Goal: Information Seeking & Learning: Find specific fact

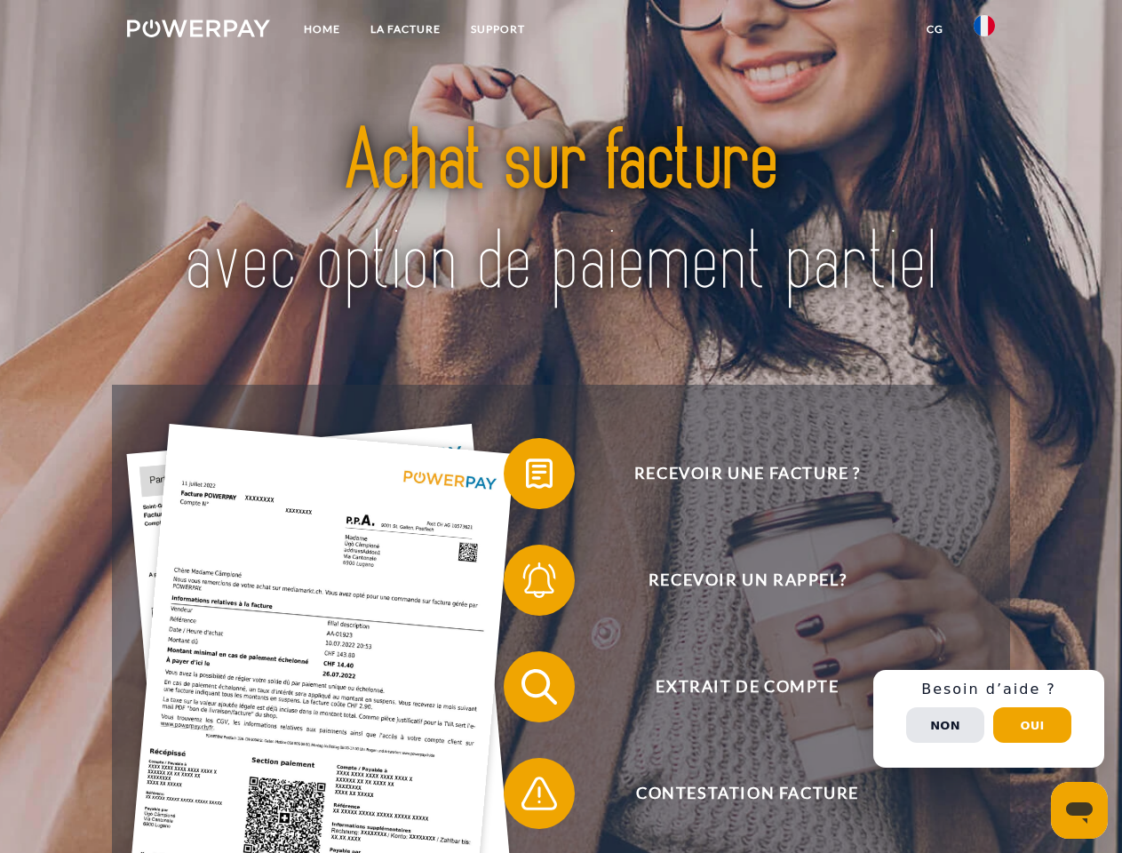
click at [198, 31] on img at bounding box center [198, 29] width 143 height 18
click at [984, 31] on img at bounding box center [984, 25] width 21 height 21
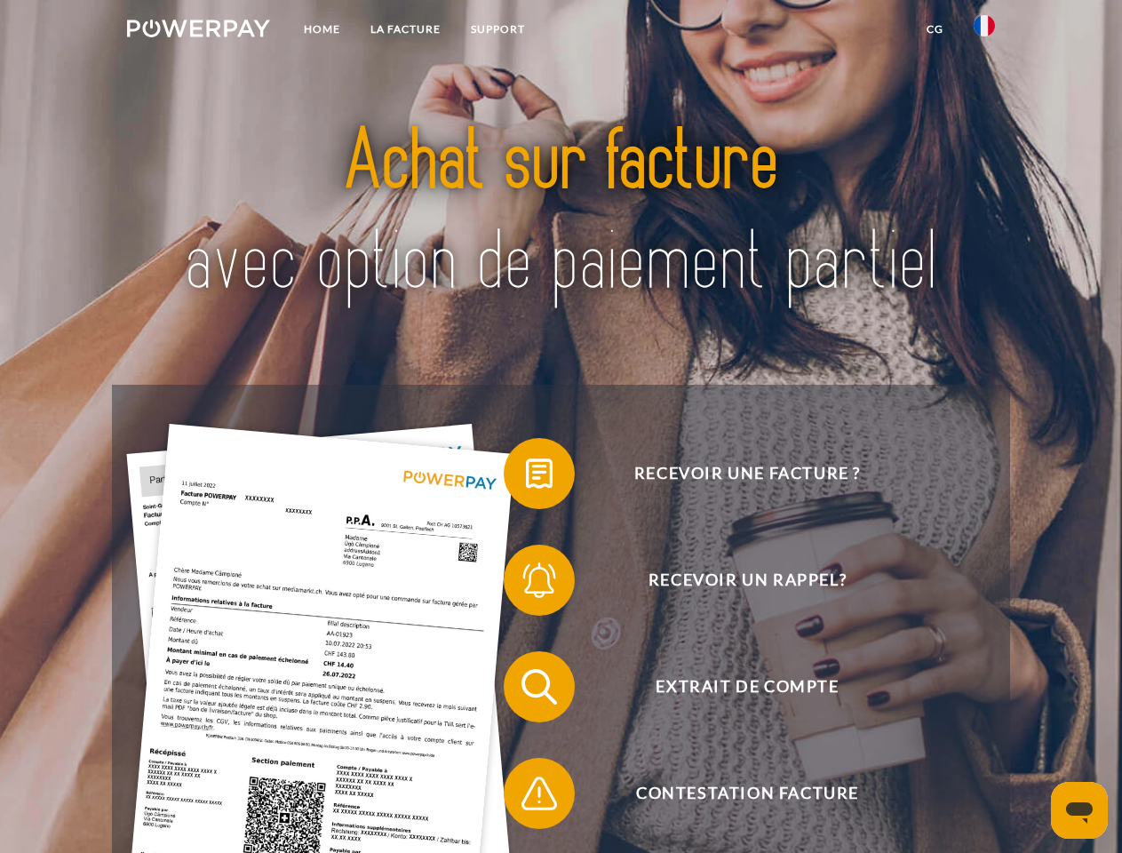
click at [935, 29] on link "CG" at bounding box center [935, 29] width 47 height 32
click at [526, 477] on span at bounding box center [512, 473] width 89 height 89
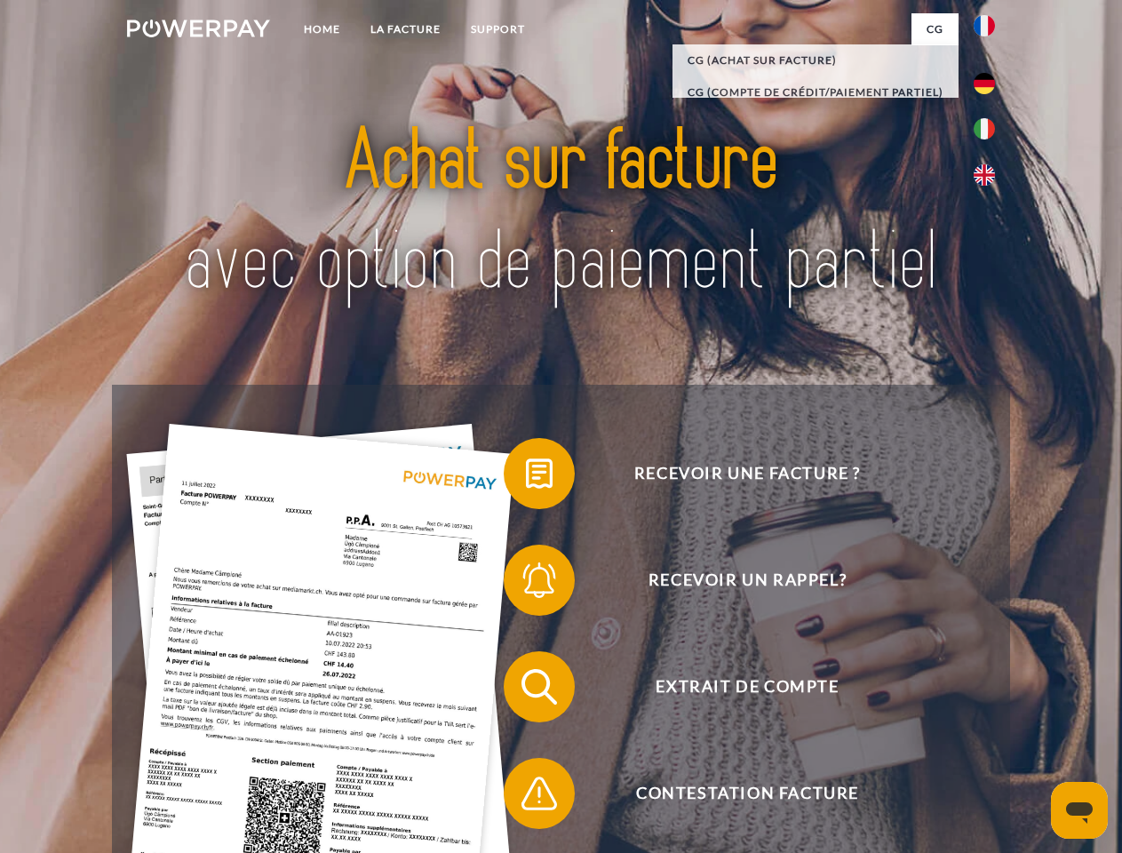
click at [526, 584] on span at bounding box center [512, 580] width 89 height 89
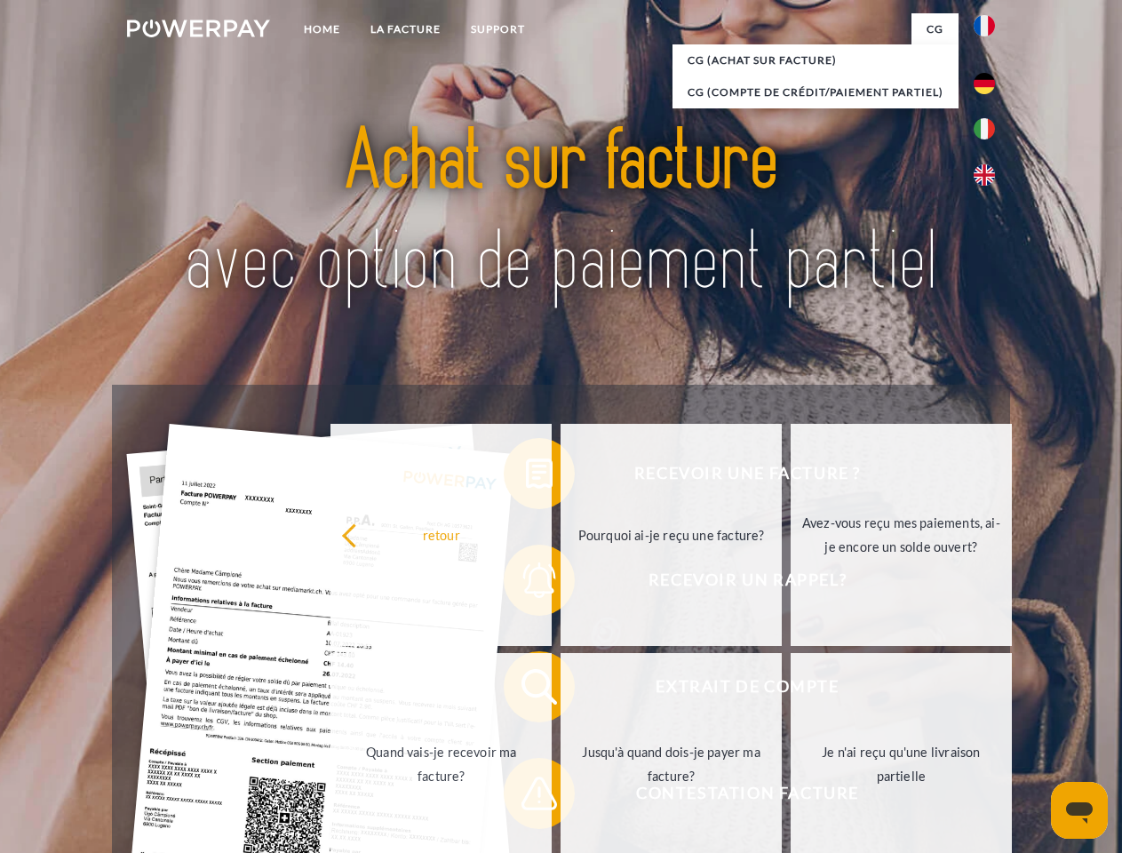
click at [561, 690] on link "Jusqu'à quand dois-je payer ma facture?" at bounding box center [671, 764] width 221 height 222
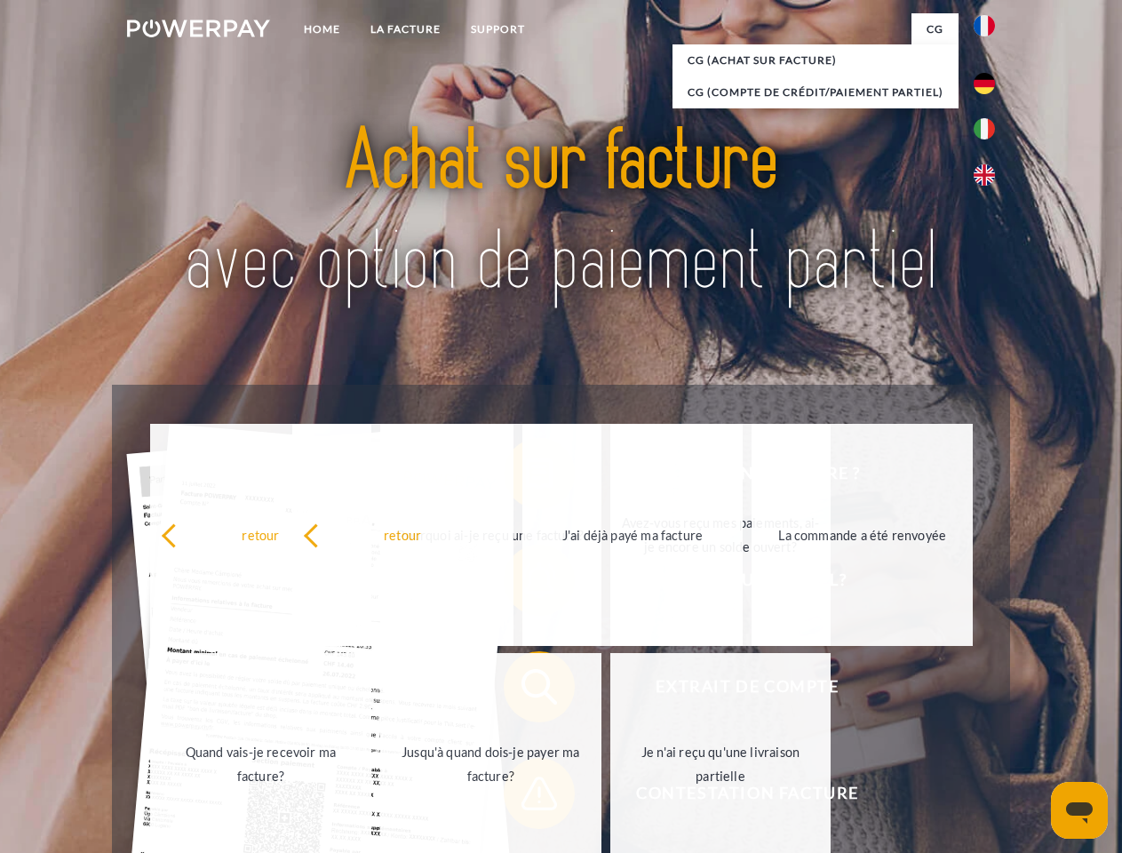
click at [526, 797] on span at bounding box center [512, 793] width 89 height 89
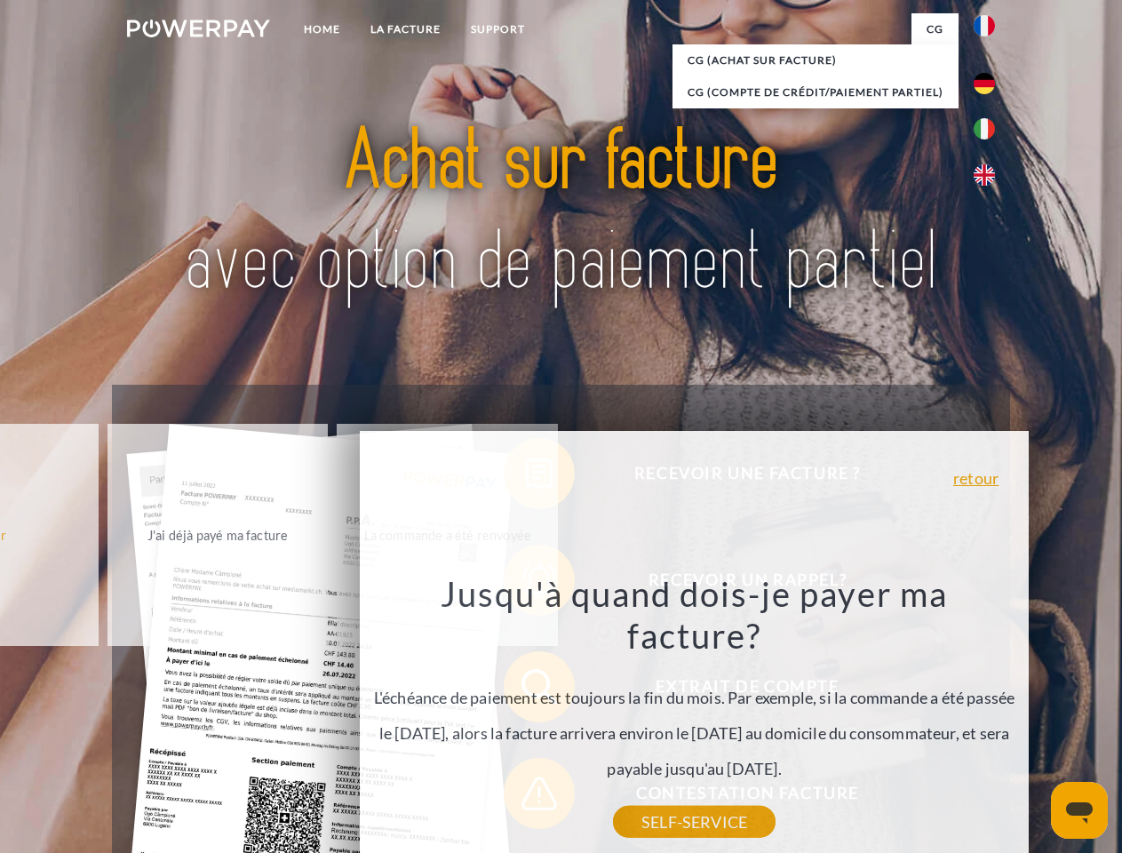
click at [989, 719] on div "Recevoir une facture ? Recevoir un rappel? Extrait de compte retour" at bounding box center [560, 740] width 897 height 711
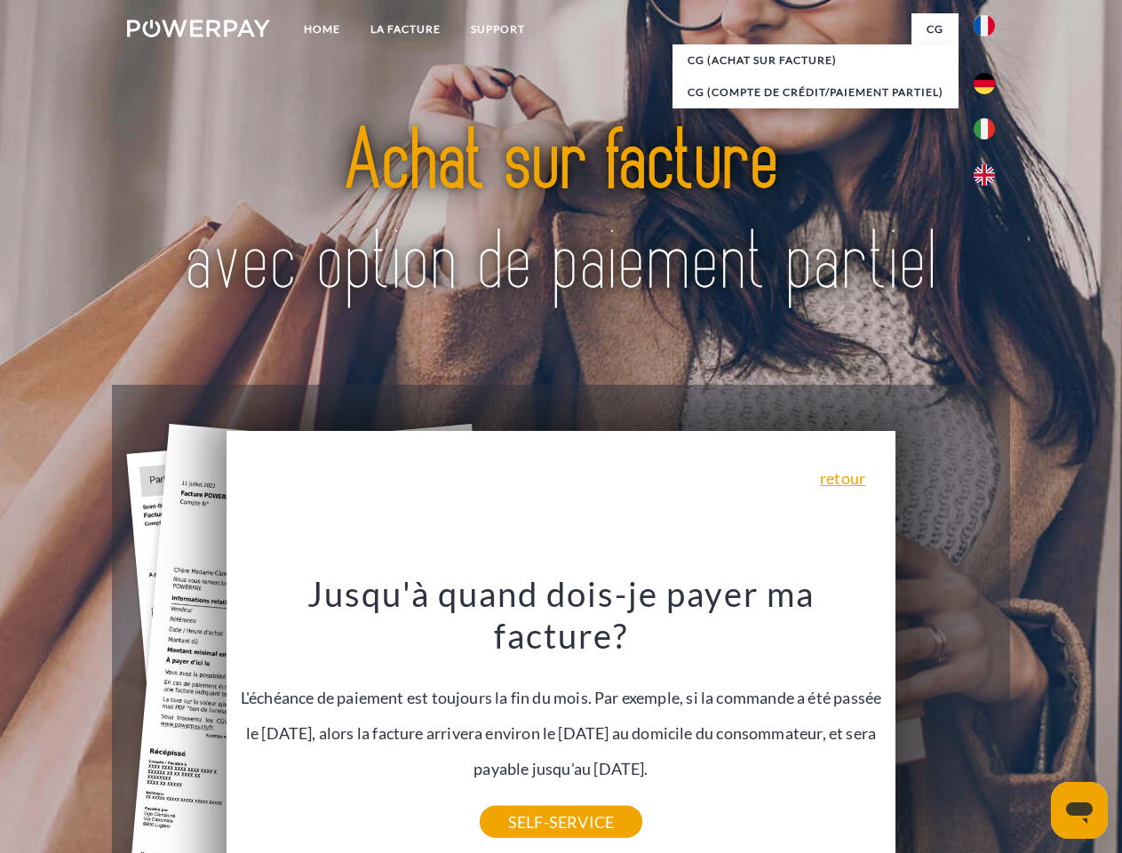
click at [945, 722] on span "Extrait de compte" at bounding box center [747, 686] width 435 height 71
click at [1032, 725] on header "Home LA FACTURE Support" at bounding box center [561, 613] width 1122 height 1227
